Goal: Task Accomplishment & Management: Manage account settings

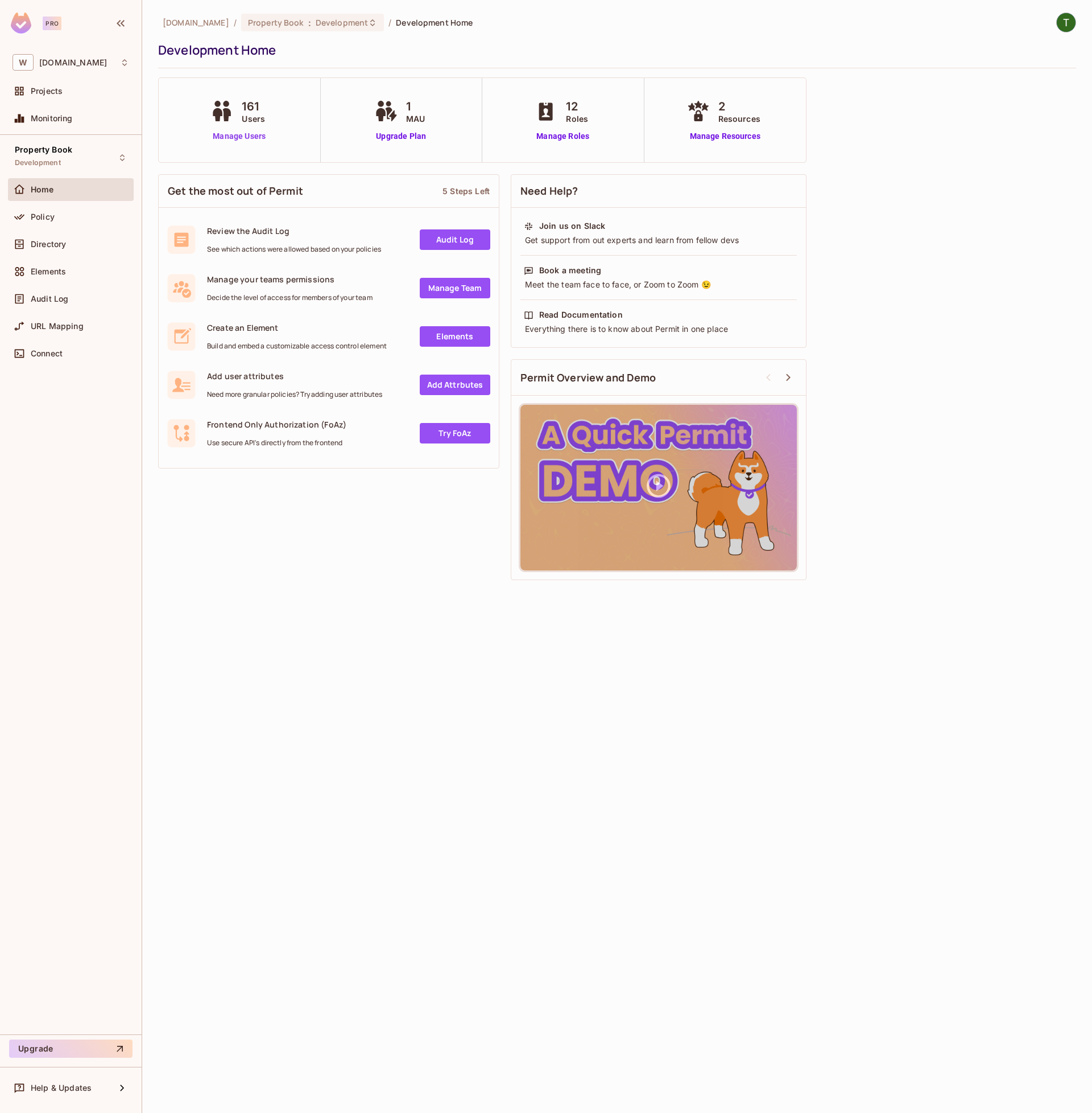
click at [249, 137] on link "Manage Users" at bounding box center [239, 136] width 63 height 12
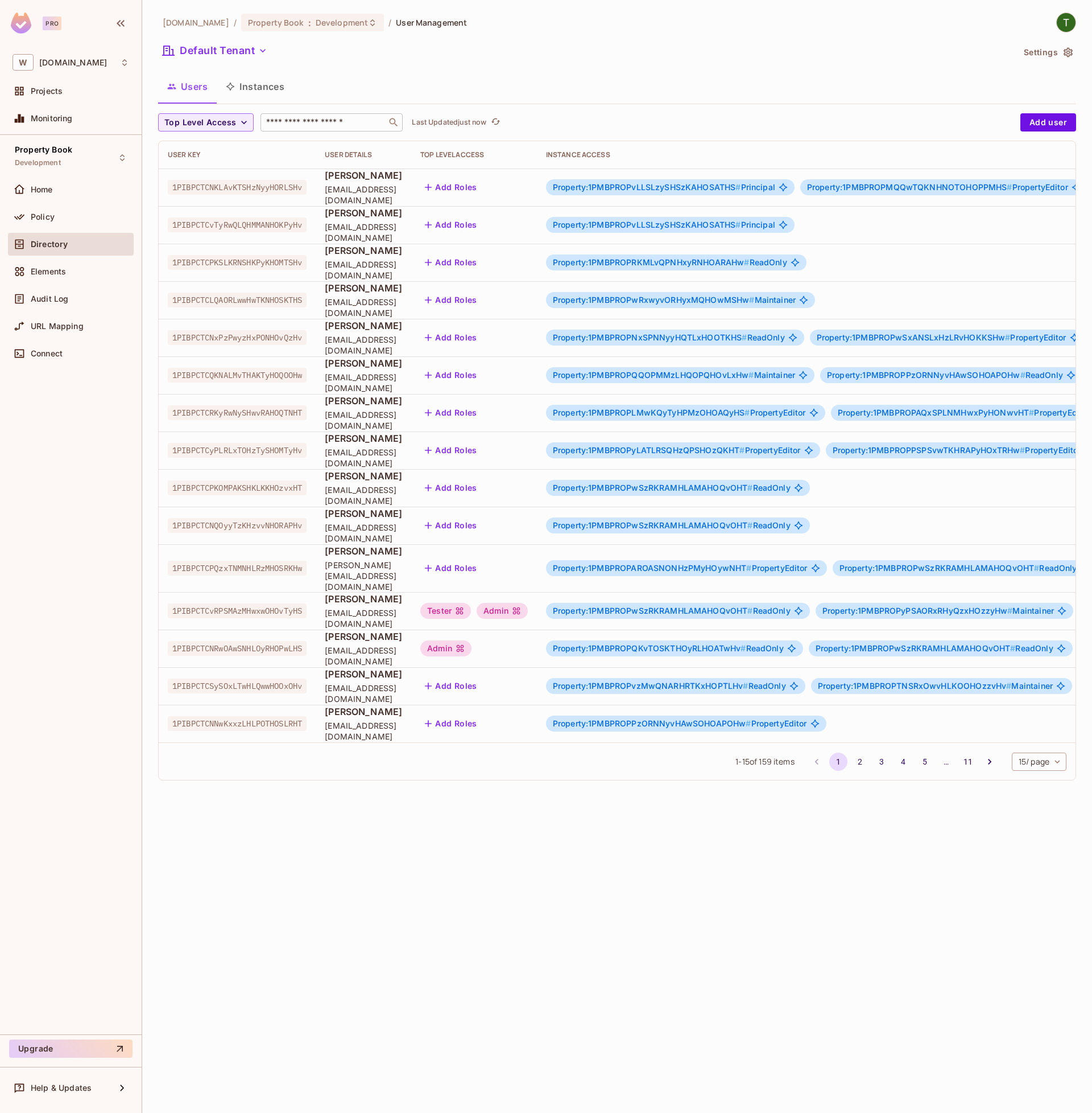
click at [288, 127] on input "text" at bounding box center [323, 123] width 119 height 12
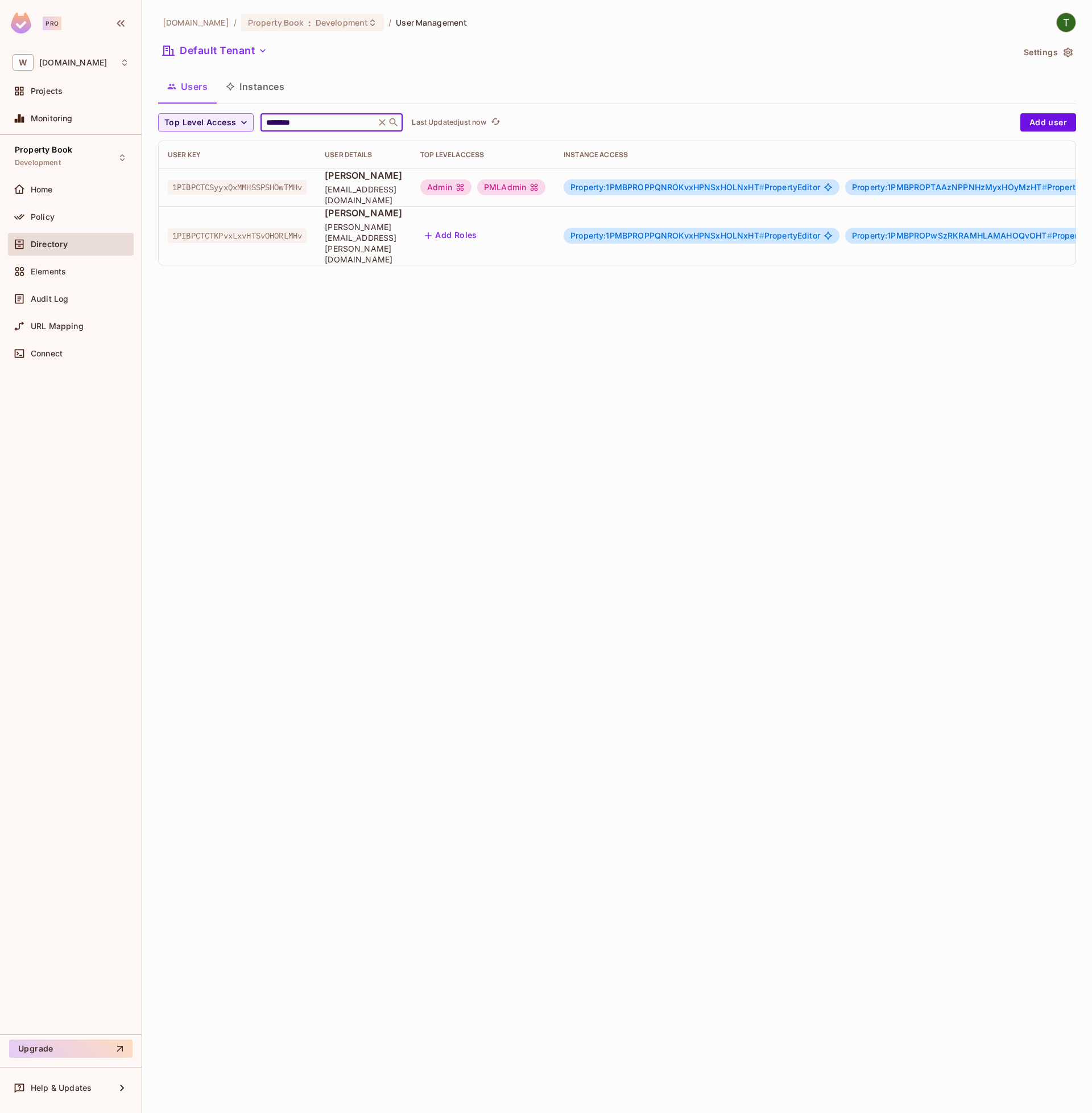
type input "********"
